Goal: Register for event/course

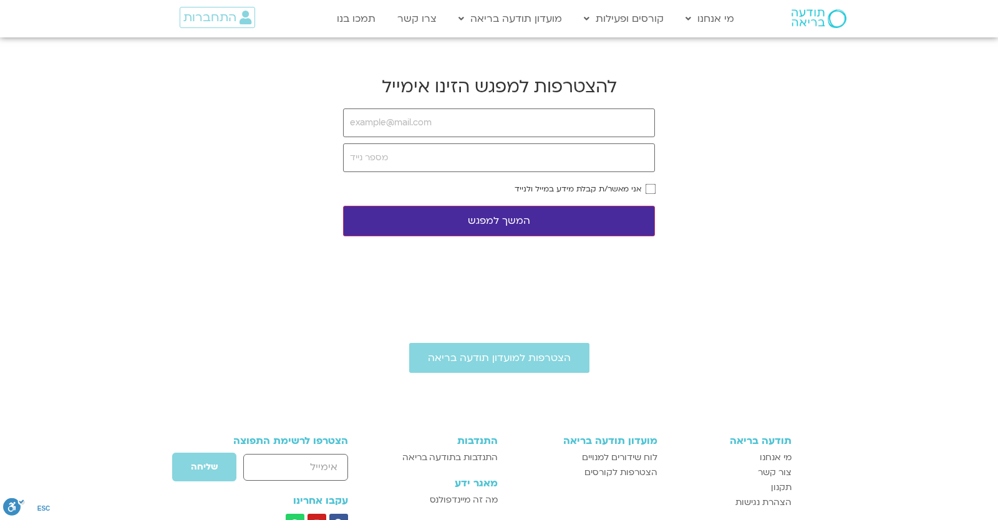
click at [225, 264] on body "דלג לתוכן Main Menu מי אנחנו מי אנחנו שאלות נפוצות מנחים ומנחות בתודעה בריאה מה…" at bounding box center [499, 351] width 998 height 703
click at [443, 134] on input "email" at bounding box center [499, 123] width 312 height 29
click at [435, 126] on input "email" at bounding box center [499, 123] width 312 height 29
type input "[EMAIL_ADDRESS][DOMAIN_NAME]"
click at [421, 154] on input "tel" at bounding box center [499, 157] width 312 height 29
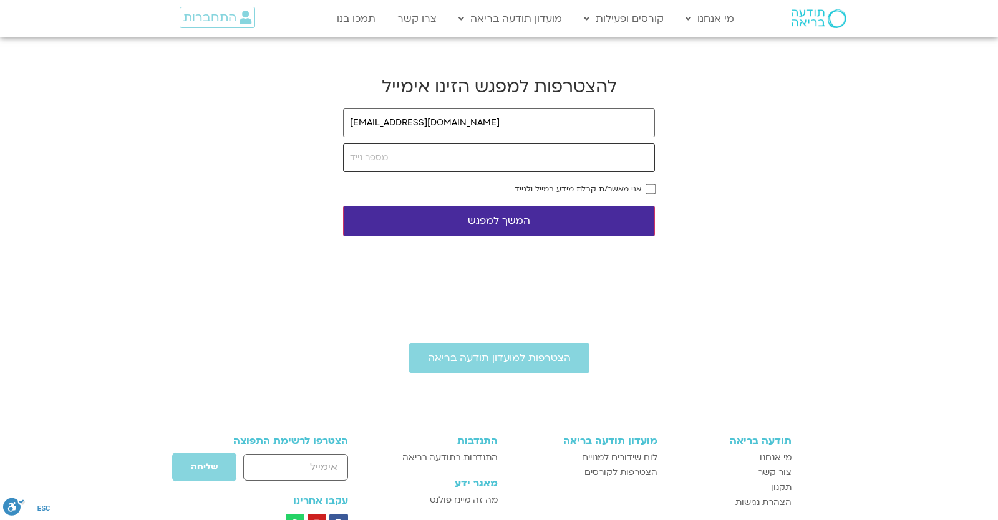
click at [420, 155] on input "tel" at bounding box center [499, 157] width 312 height 29
type input "0546099041"
click at [627, 210] on button "המשך למפגש" at bounding box center [499, 221] width 312 height 31
click at [761, 256] on body "דלג לתוכן Main Menu מי אנחנו מי אנחנו שאלות נפוצות מנחים ומנחות בתודעה בריאה מה…" at bounding box center [499, 351] width 998 height 703
